Goal: Navigation & Orientation: Find specific page/section

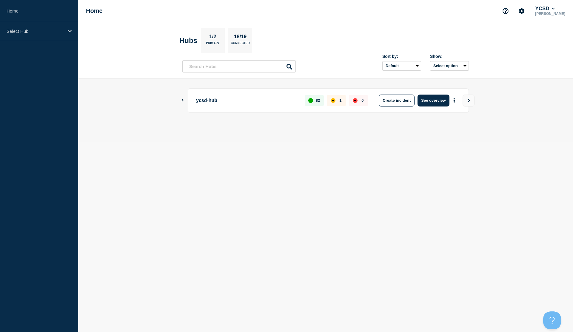
click at [182, 100] on icon "Show Connected Hubs" at bounding box center [182, 100] width 4 height 3
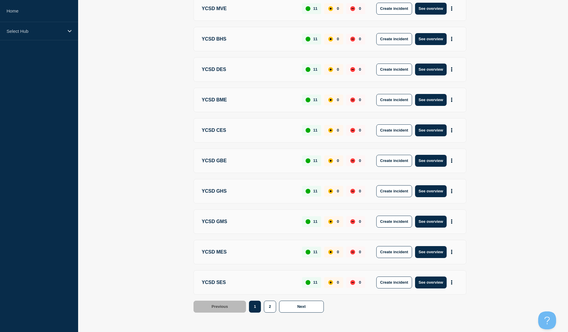
scroll to position [135, 0]
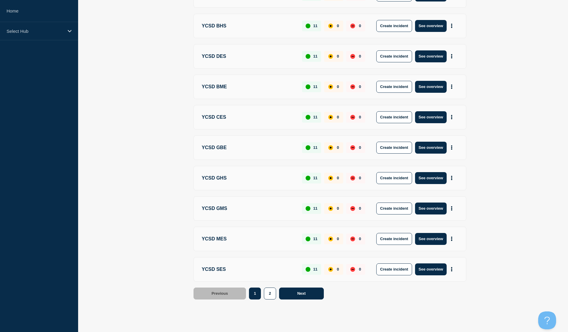
click at [300, 295] on span "Next" at bounding box center [301, 293] width 8 height 4
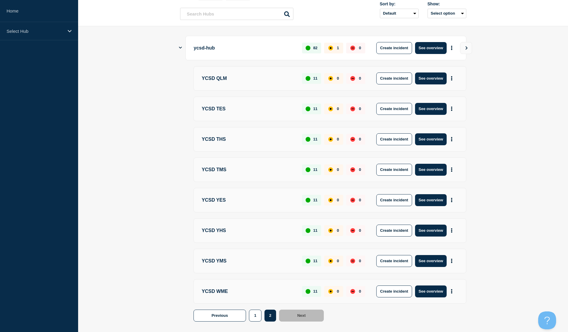
scroll to position [75, 0]
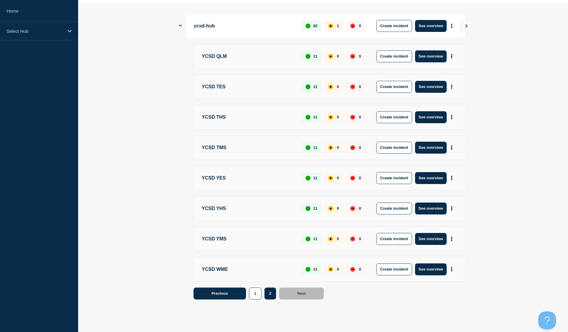
click at [239, 291] on button "Previous" at bounding box center [220, 294] width 53 height 12
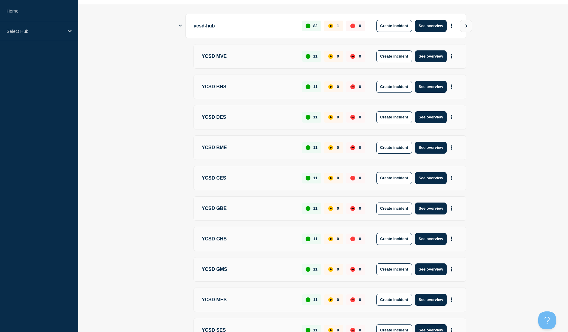
click at [179, 24] on icon "Show Connected Hubs" at bounding box center [180, 26] width 3 height 4
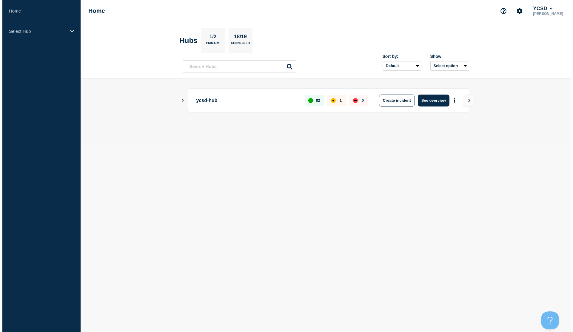
scroll to position [0, 0]
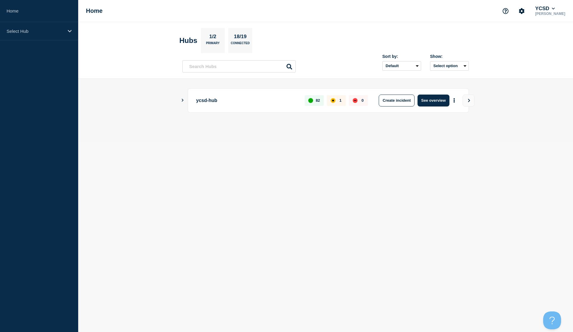
click at [182, 101] on icon "Show Connected Hubs" at bounding box center [182, 100] width 4 height 3
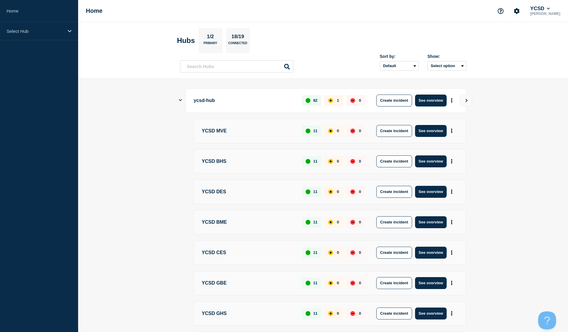
click at [180, 100] on icon "Show Connected Hubs" at bounding box center [180, 100] width 3 height 4
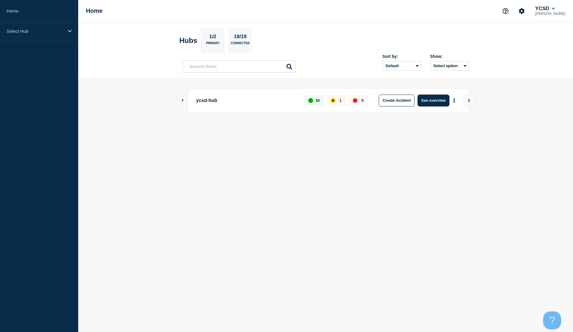
click at [183, 101] on icon "Show Connected Hubs" at bounding box center [182, 100] width 4 height 3
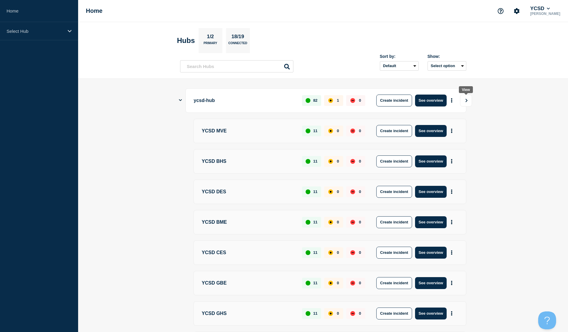
click at [467, 100] on icon "View" at bounding box center [467, 101] width 4 height 4
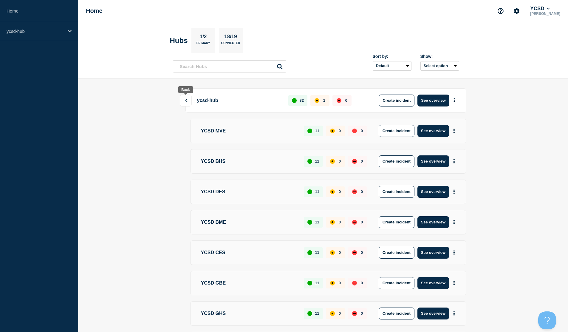
click at [184, 100] on button at bounding box center [186, 101] width 12 height 12
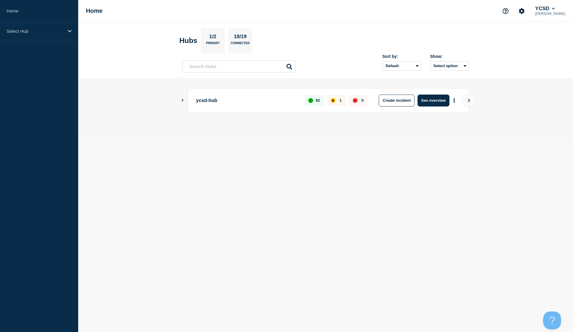
click at [180, 100] on main "ycsd-hub 82 1 0 Create incident See overview" at bounding box center [325, 111] width 495 height 64
click at [181, 100] on icon "Show Connected Hubs" at bounding box center [182, 100] width 4 height 3
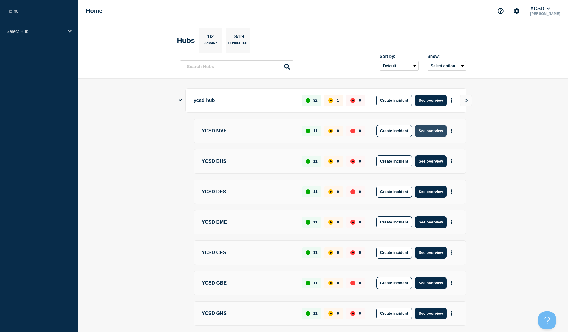
click at [438, 131] on button "See overview" at bounding box center [431, 131] width 32 height 12
